Goal: Navigation & Orientation: Find specific page/section

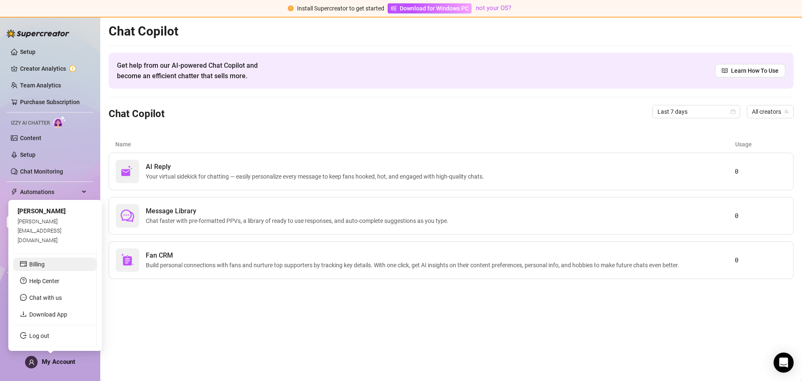
click at [33, 263] on link "Billing" at bounding box center [36, 264] width 15 height 7
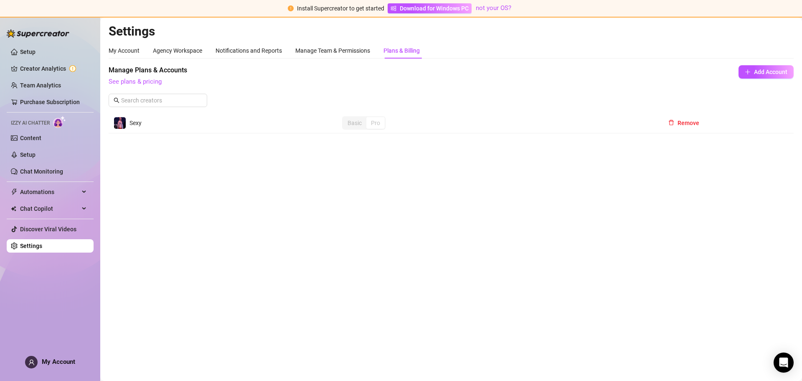
click at [235, 83] on span "See plans & pricing" at bounding box center [395, 82] width 573 height 10
click at [564, 122] on td "Basic Pro" at bounding box center [497, 123] width 320 height 20
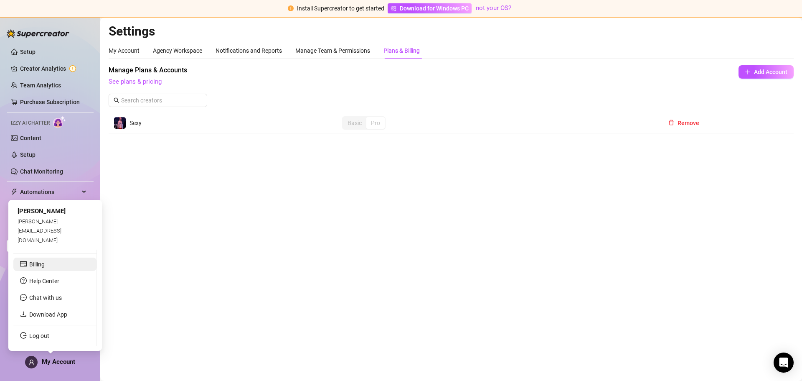
click at [34, 264] on link "Billing" at bounding box center [36, 264] width 15 height 7
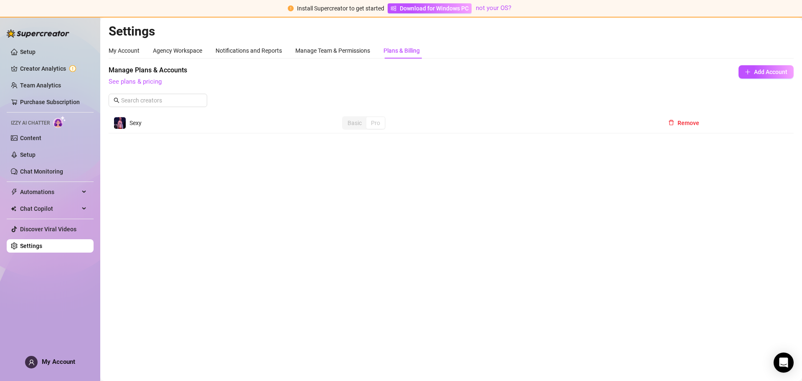
click at [25, 246] on link "Settings" at bounding box center [31, 245] width 22 height 7
click at [122, 48] on div "My Account" at bounding box center [124, 50] width 31 height 9
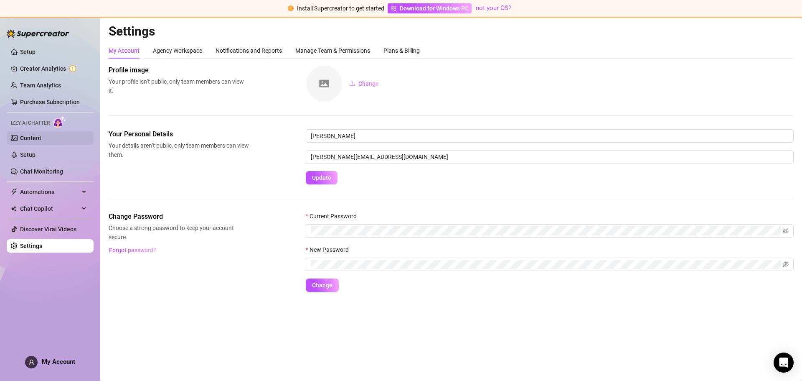
click at [33, 138] on link "Content" at bounding box center [30, 138] width 21 height 7
